Goal: Task Accomplishment & Management: Manage account settings

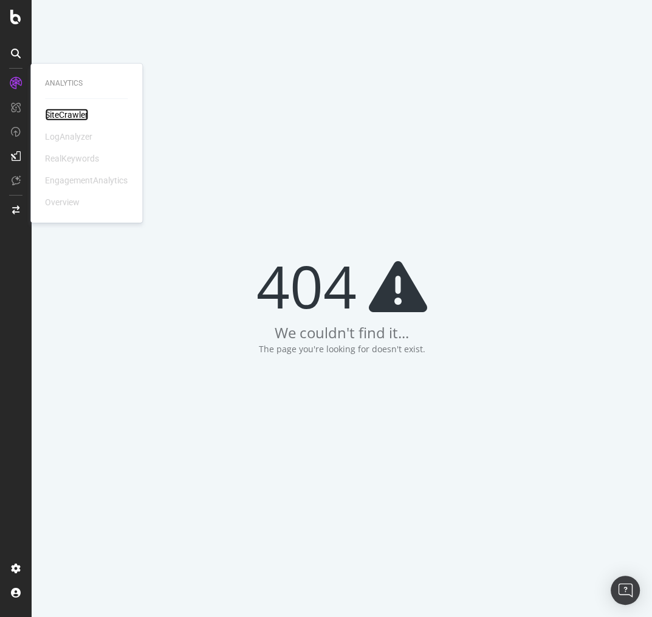
click at [73, 115] on div "SiteCrawler" at bounding box center [66, 115] width 43 height 12
click at [59, 115] on div "SiteCrawler" at bounding box center [66, 115] width 43 height 12
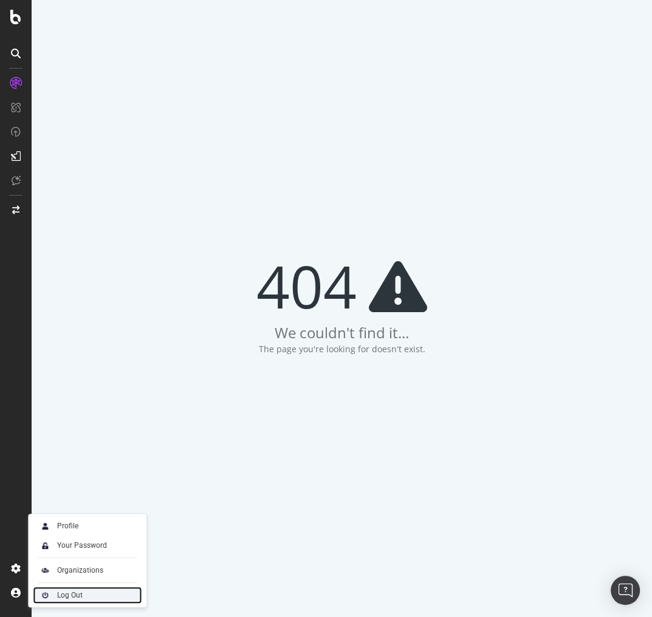
click at [66, 594] on div "Log Out" at bounding box center [70, 596] width 26 height 10
